Goal: Task Accomplishment & Management: Manage account settings

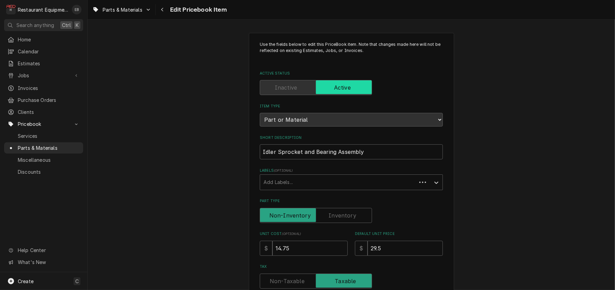
type textarea "x"
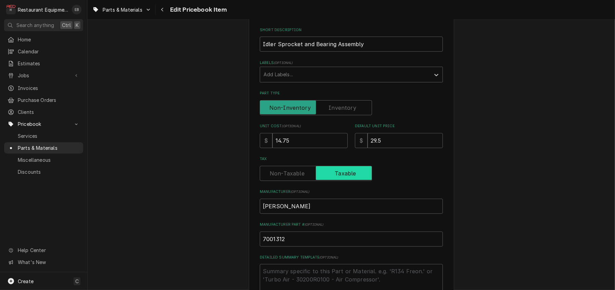
scroll to position [114, 0]
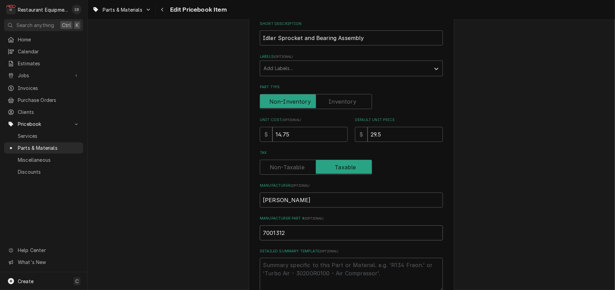
drag, startPoint x: 286, startPoint y: 274, endPoint x: 248, endPoint y: 277, distance: 37.4
click at [249, 277] on div "Use the fields below to edit this PriceBook item. Note that changes made here w…" at bounding box center [351, 220] width 205 height 602
click at [165, 127] on div "Use the fields below to edit this PriceBook item. Note that changes made here w…" at bounding box center [351, 220] width 527 height 614
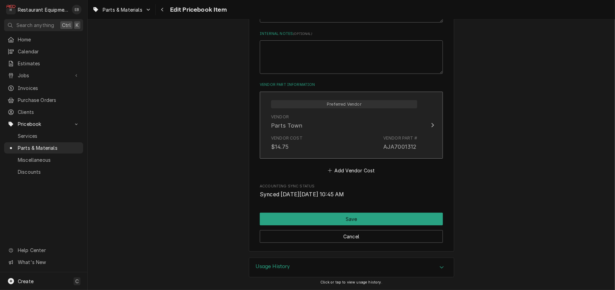
scroll to position [454, 0]
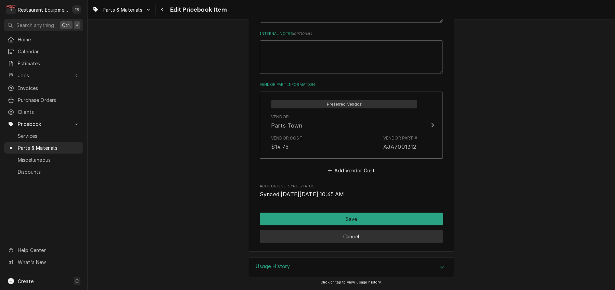
click at [325, 233] on button "Cancel" at bounding box center [351, 236] width 183 height 13
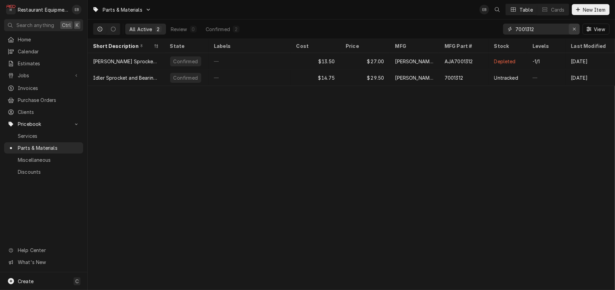
click at [573, 29] on div "Erase input" at bounding box center [574, 29] width 7 height 7
click at [551, 27] on input "Dynamic Content Wrapper" at bounding box center [547, 29] width 64 height 11
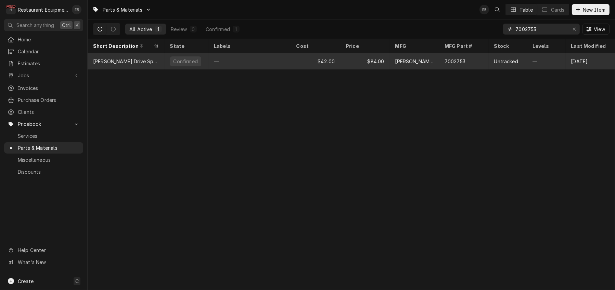
type input "7002753"
click at [446, 62] on div "7002753" at bounding box center [464, 61] width 50 height 16
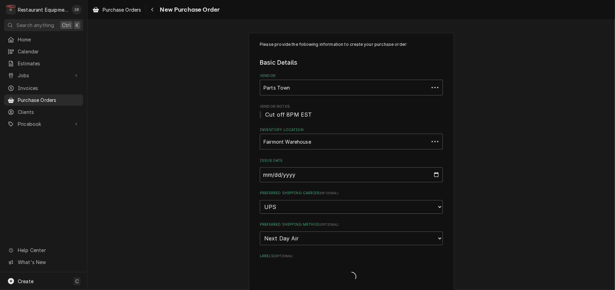
type textarea "x"
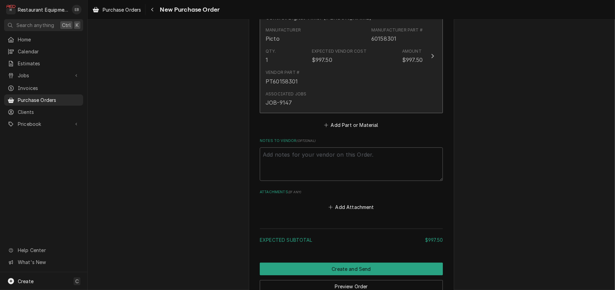
scroll to position [314, 0]
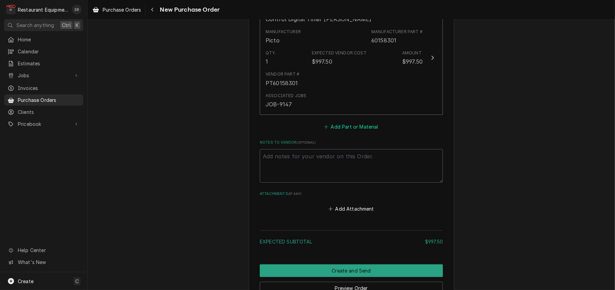
click at [354, 131] on button "Add Part or Material" at bounding box center [351, 127] width 56 height 10
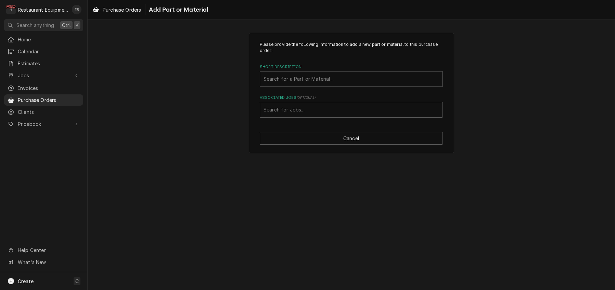
click at [343, 85] on div "Short Description" at bounding box center [350, 79] width 175 height 12
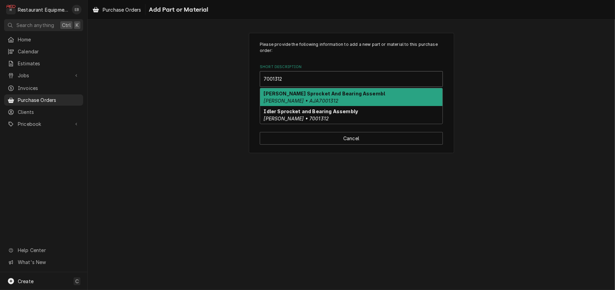
type input "7001312"
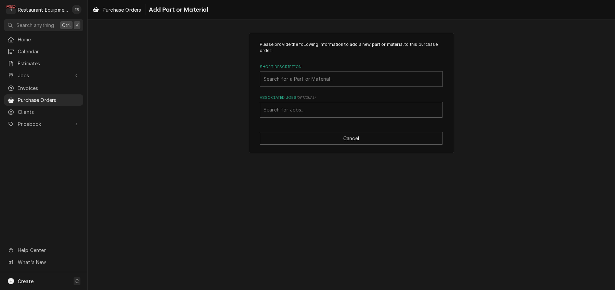
click at [288, 85] on div "Short Description" at bounding box center [350, 79] width 175 height 12
type input "7001312"
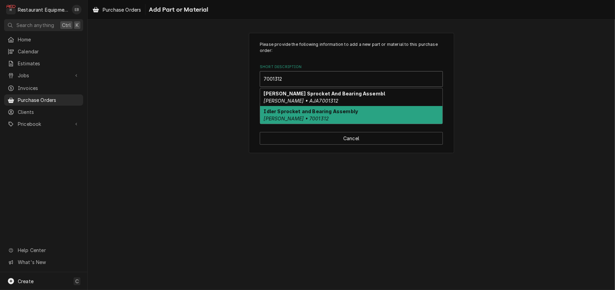
click at [302, 114] on strong "Idler Sprocket and Bearing Assembly" at bounding box center [311, 111] width 94 height 6
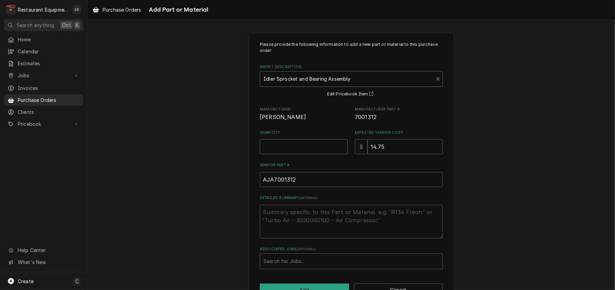
click at [298, 154] on input "Quantity" at bounding box center [304, 146] width 88 height 15
type textarea "x"
type input "2"
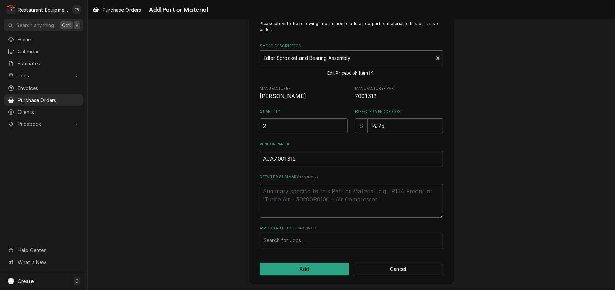
scroll to position [52, 0]
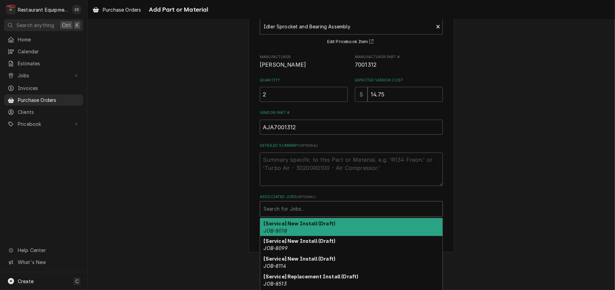
click at [306, 215] on div "Associated Jobs" at bounding box center [350, 209] width 175 height 12
click at [317, 215] on div "Associated Jobs" at bounding box center [350, 209] width 175 height 12
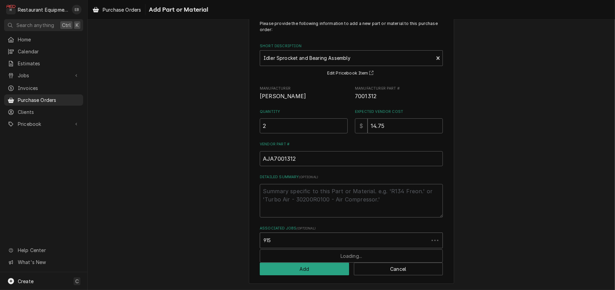
type input "9157"
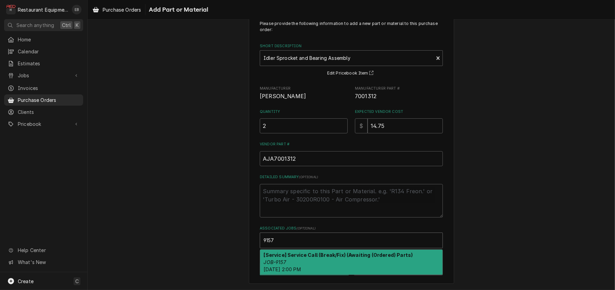
click at [317, 252] on strong "[Service] Service Call (Break/Fix) (Awaiting (Ordered) Parts)" at bounding box center [338, 255] width 149 height 6
type textarea "x"
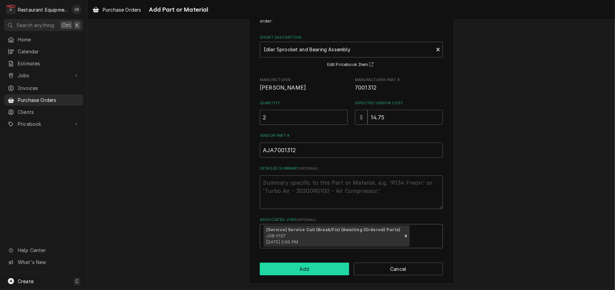
click at [322, 275] on button "Add" at bounding box center [304, 269] width 89 height 13
type textarea "x"
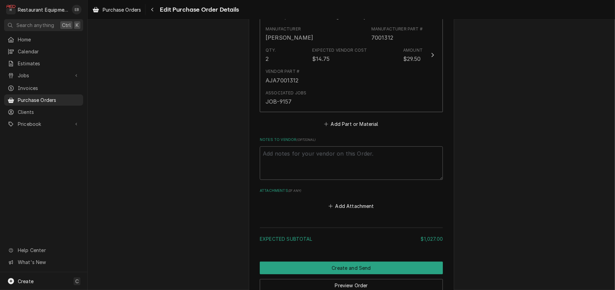
scroll to position [442, 0]
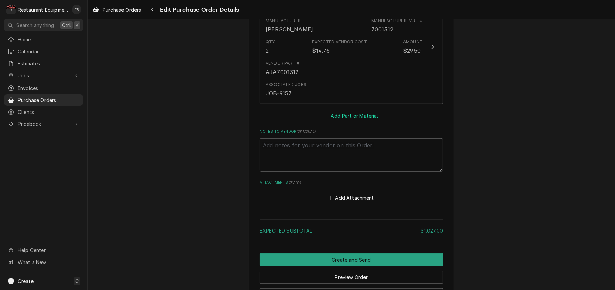
click at [334, 120] on button "Add Part or Material" at bounding box center [351, 116] width 56 height 10
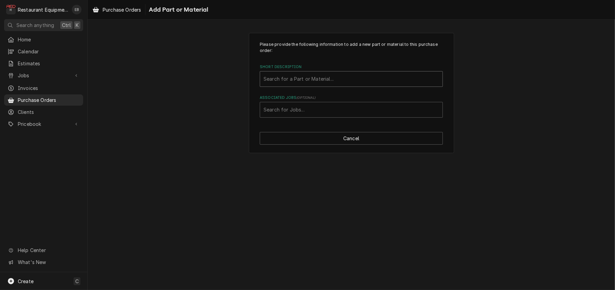
click at [327, 85] on div "Short Description" at bounding box center [350, 79] width 175 height 12
type input "7002753"
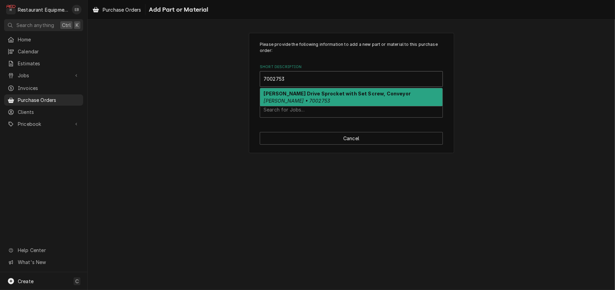
click at [313, 106] on div "Antunes Drive Sprocket with Set Screw, Conveyor Antunes • 7002753" at bounding box center [351, 97] width 182 height 18
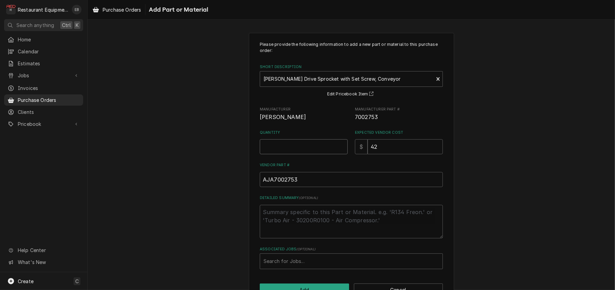
click at [302, 154] on input "Quantity" at bounding box center [304, 146] width 88 height 15
type textarea "x"
type input "2"
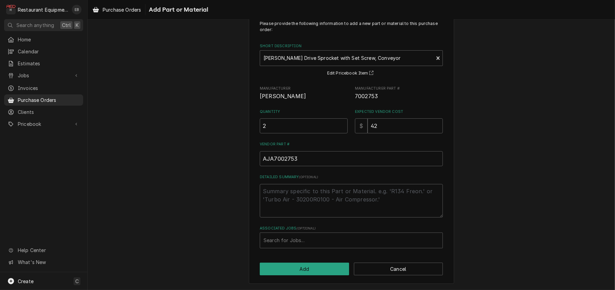
scroll to position [52, 0]
click at [298, 238] on div "Associated Jobs" at bounding box center [350, 240] width 175 height 12
type input "9157"
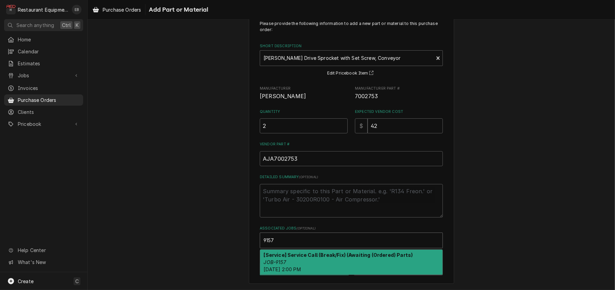
click at [309, 257] on div "[Service] Service Call (Break/Fix) (Awaiting (Ordered) Parts) JOB-9157 Fri, Oct…" at bounding box center [351, 262] width 182 height 25
type textarea "x"
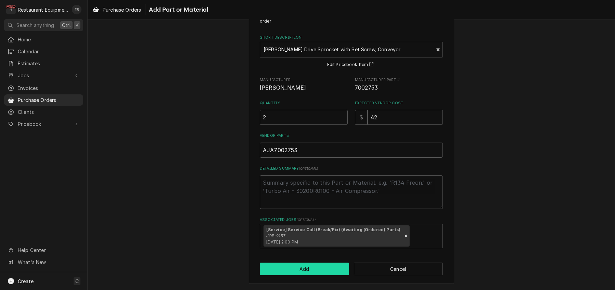
click at [300, 275] on button "Add" at bounding box center [304, 269] width 89 height 13
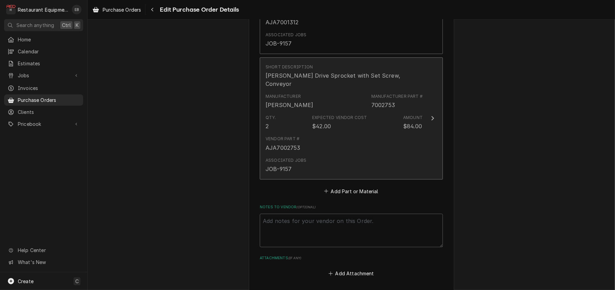
scroll to position [502, 0]
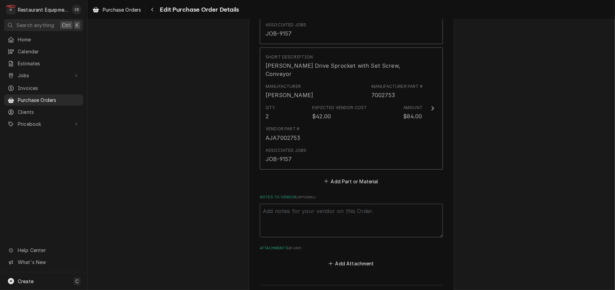
type textarea "x"
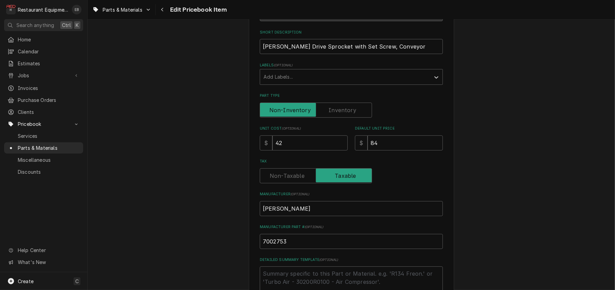
scroll to position [114, 0]
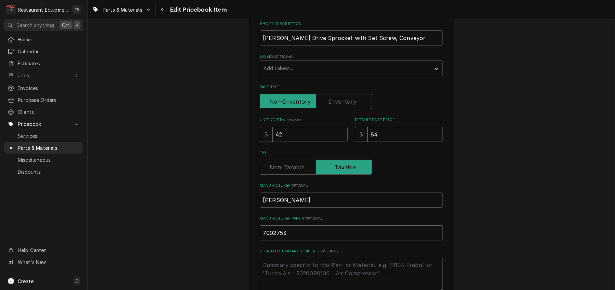
drag, startPoint x: 260, startPoint y: 282, endPoint x: 249, endPoint y: 281, distance: 10.3
click at [250, 281] on div "Use the fields below to edit this PriceBook item. Note that changes made here w…" at bounding box center [351, 220] width 205 height 602
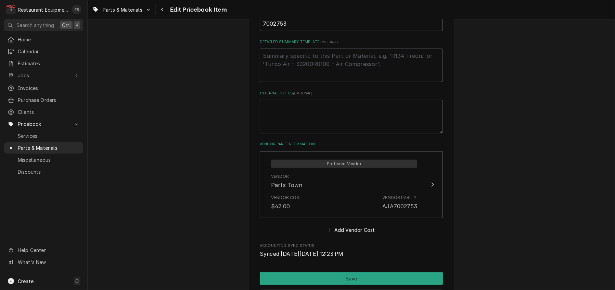
scroll to position [388, 0]
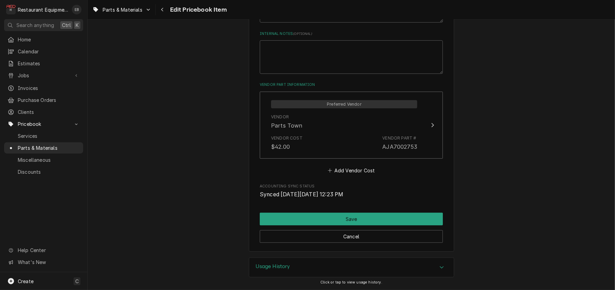
type textarea "x"
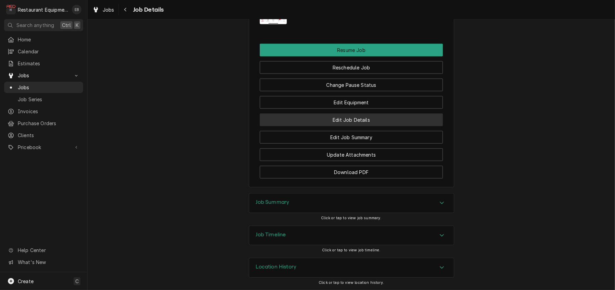
scroll to position [1003, 0]
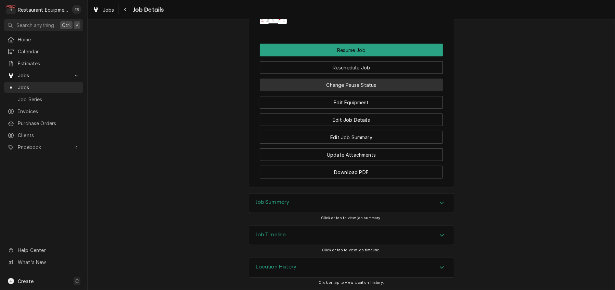
click at [343, 91] on button "Change Pause Status" at bounding box center [351, 85] width 183 height 13
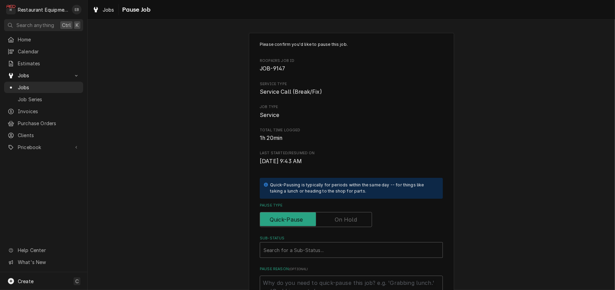
click at [339, 227] on label "Pause Type" at bounding box center [316, 219] width 112 height 15
click at [339, 227] on input "Pause Type" at bounding box center [316, 219] width 106 height 15
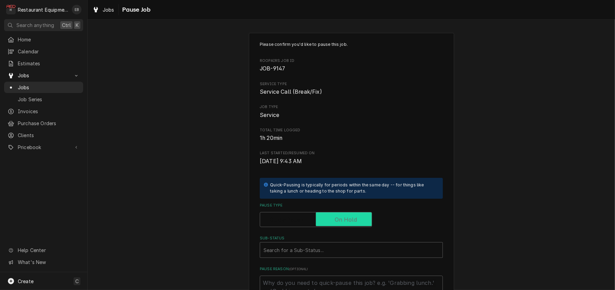
checkbox input "true"
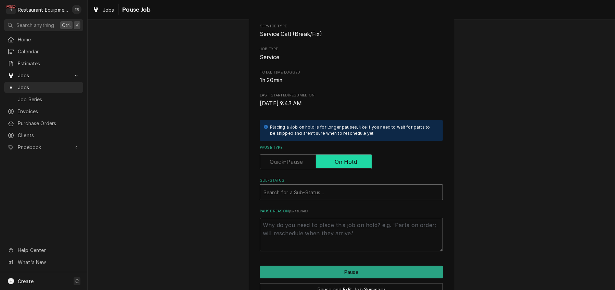
scroll to position [91, 0]
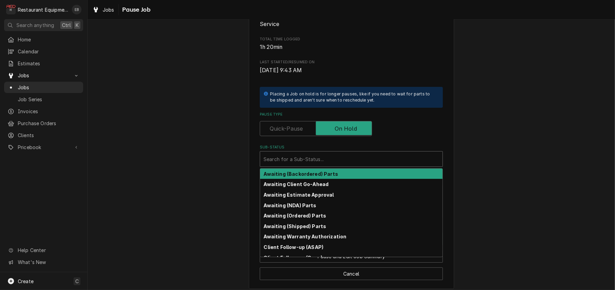
click at [319, 165] on div "Sub-Status" at bounding box center [350, 159] width 175 height 12
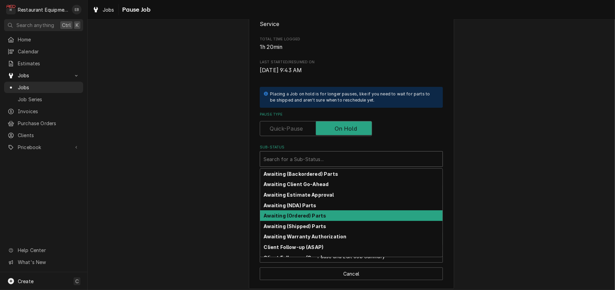
click at [320, 219] on strong "Awaiting (Ordered) Parts" at bounding box center [295, 216] width 63 height 6
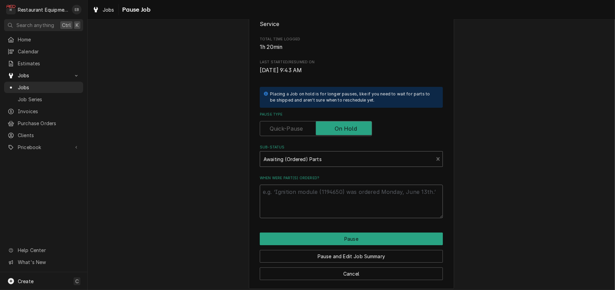
click at [315, 218] on textarea "When were part(s) ordered?" at bounding box center [351, 202] width 183 height 34
type textarea "x"
type textarea "O"
type textarea "x"
type textarea "Or"
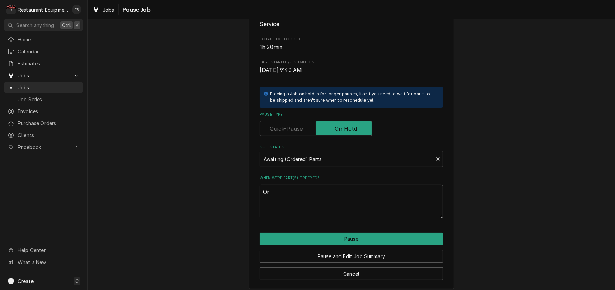
type textarea "x"
type textarea "Ord"
type textarea "x"
type textarea "Orde"
type textarea "x"
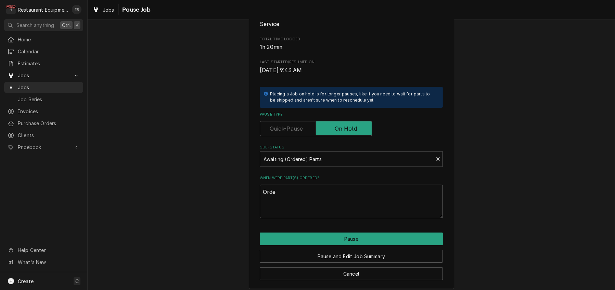
type textarea "Order"
type textarea "x"
type textarea "Ordere"
type textarea "x"
type textarea "Ordered"
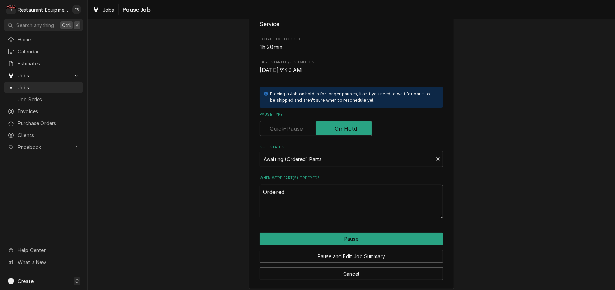
type textarea "x"
type textarea "Ordered"
type textarea "x"
type textarea "Ordered 1"
type textarea "x"
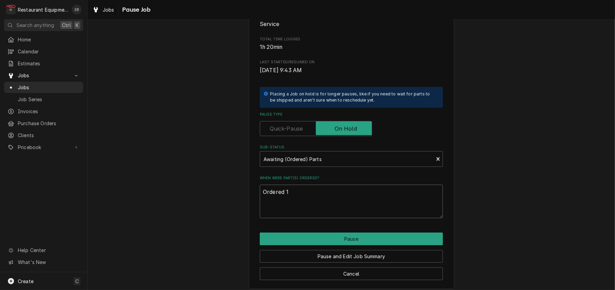
type textarea "Ordered 10"
type textarea "x"
type textarea "Ordered 10/"
type textarea "x"
type textarea "Ordered 10/1"
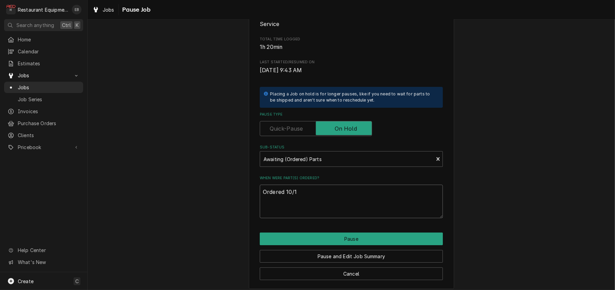
type textarea "x"
type textarea "Ordered 10/10"
click at [319, 245] on button "Pause" at bounding box center [351, 239] width 183 height 13
type textarea "x"
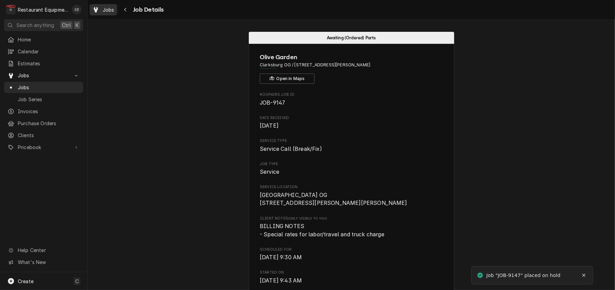
click at [112, 11] on span "Jobs" at bounding box center [109, 9] width 12 height 7
